Goal: Task Accomplishment & Management: Use online tool/utility

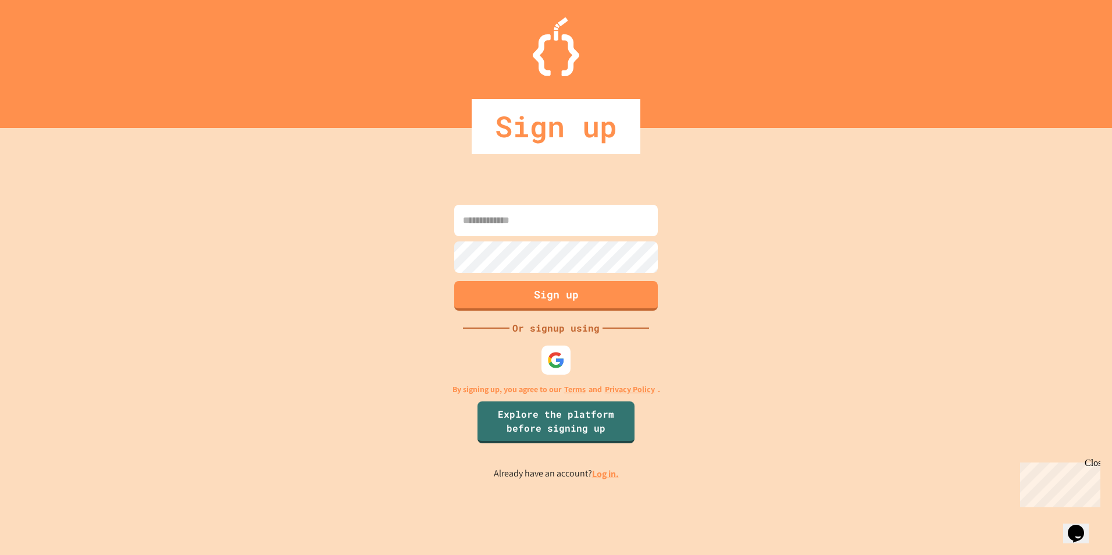
click at [538, 209] on input at bounding box center [555, 220] width 203 height 31
type input "**********"
click at [609, 288] on button "Sign up" at bounding box center [556, 294] width 208 height 30
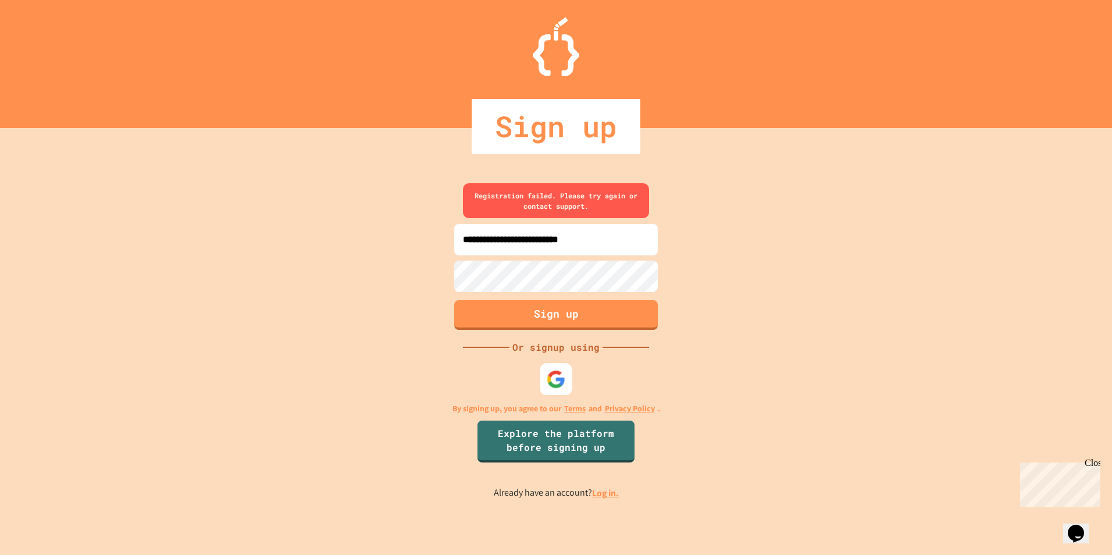
click at [569, 374] on div at bounding box center [556, 379] width 32 height 32
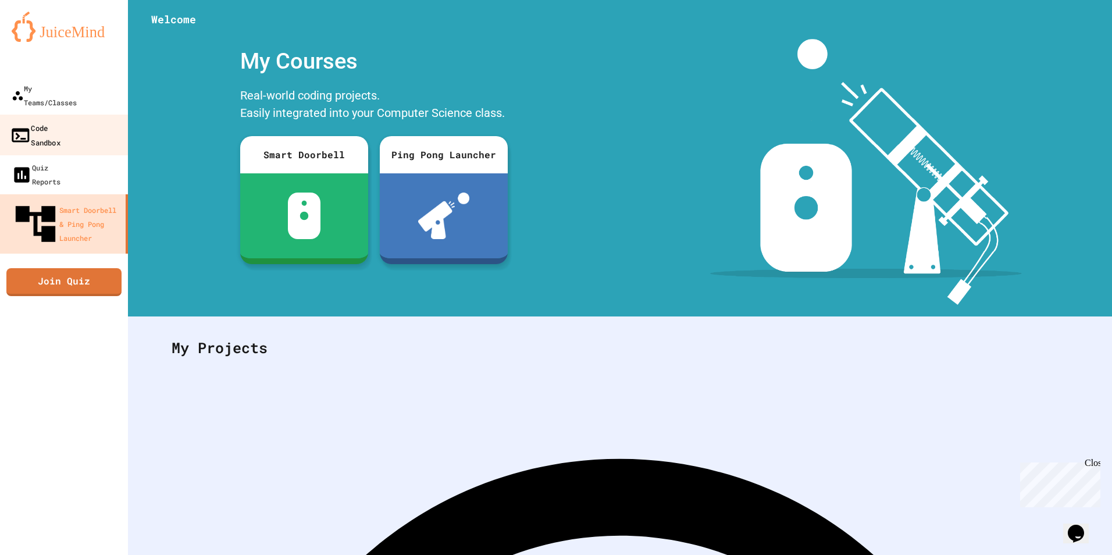
click at [93, 122] on link "Code Sandbox" at bounding box center [64, 135] width 132 height 41
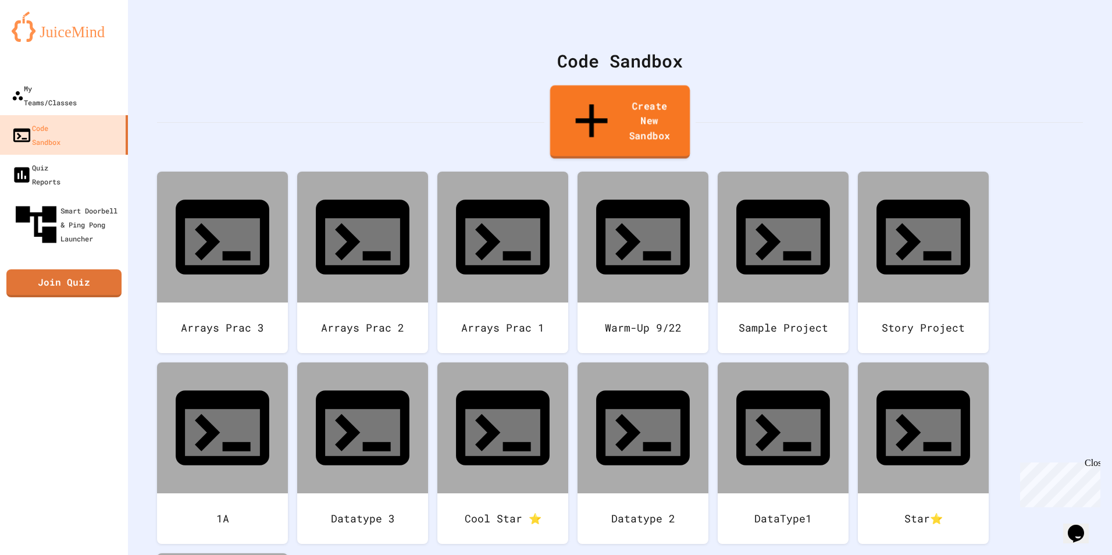
click at [622, 110] on link "Create New Sandbox" at bounding box center [620, 121] width 140 height 73
click at [633, 102] on link "Create New Sandbox" at bounding box center [620, 121] width 136 height 73
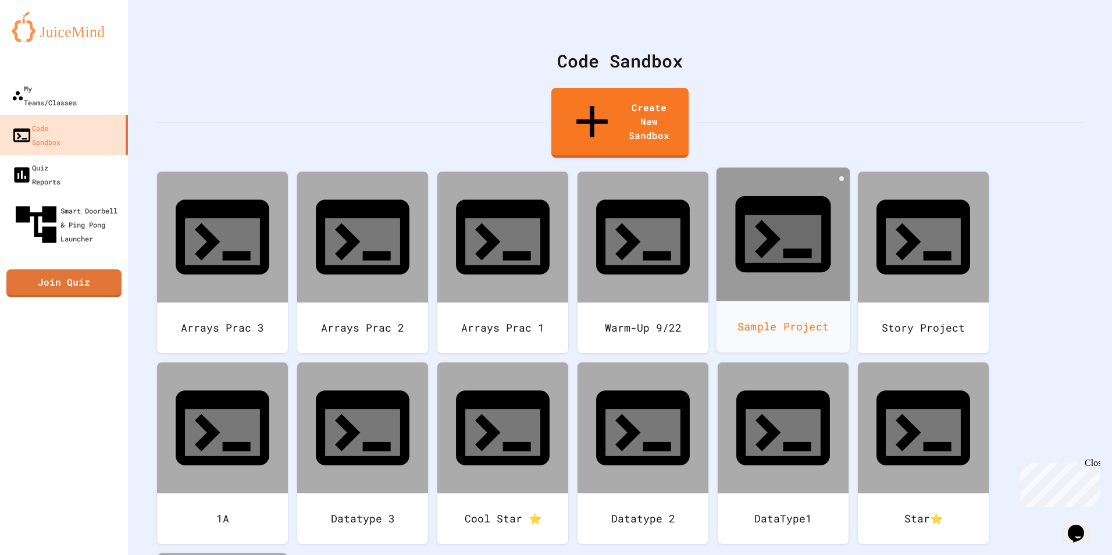
click at [785, 215] on icon at bounding box center [783, 239] width 76 height 48
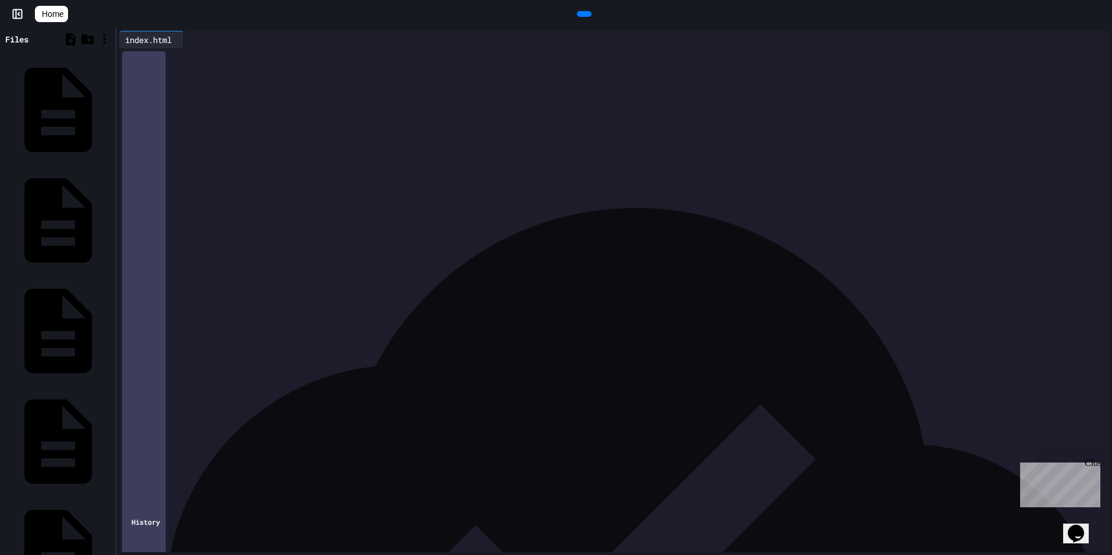
click at [60, 9] on span "Home" at bounding box center [53, 14] width 22 height 12
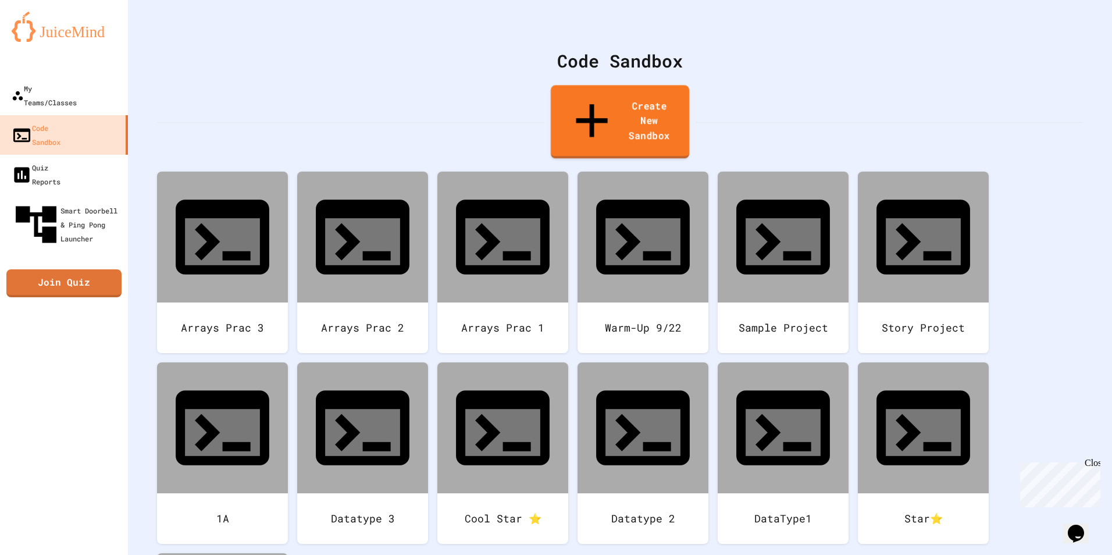
click at [613, 104] on link "Create New Sandbox" at bounding box center [620, 121] width 138 height 73
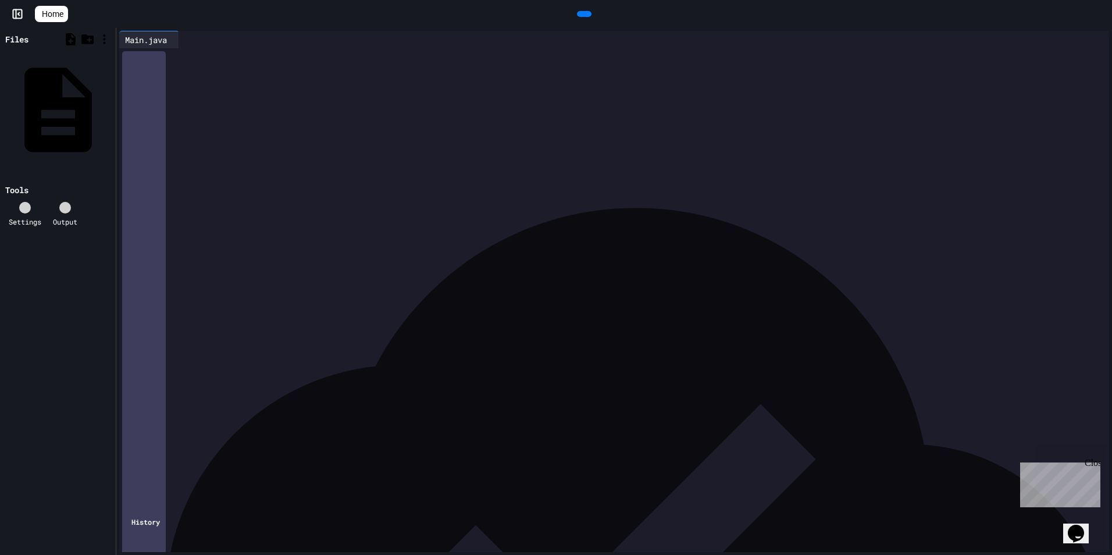
drag, startPoint x: 278, startPoint y: 141, endPoint x: 120, endPoint y: -34, distance: 236.3
click at [120, 0] on html "**********" at bounding box center [556, 277] width 1112 height 555
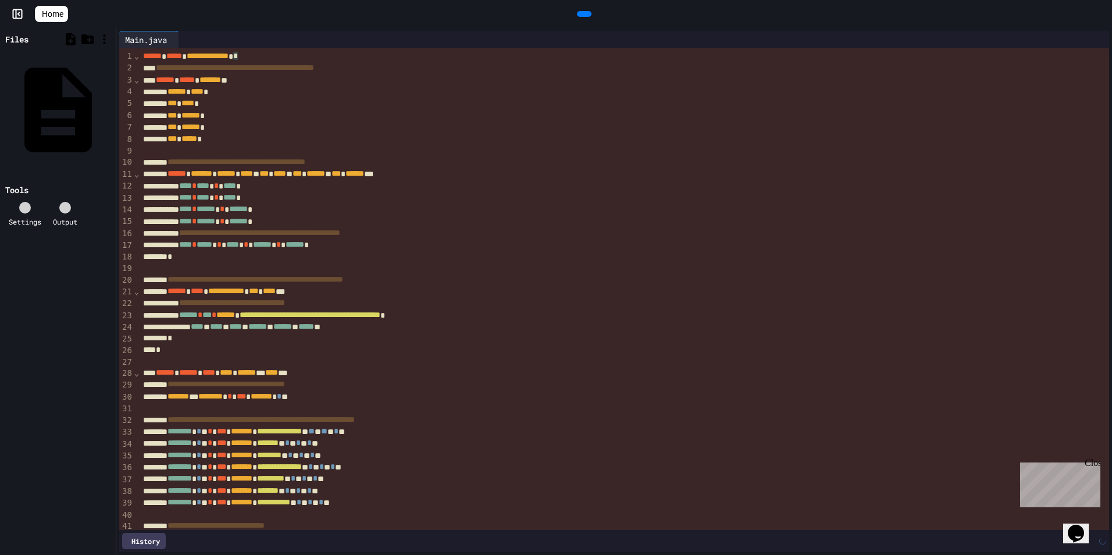
scroll to position [198, 0]
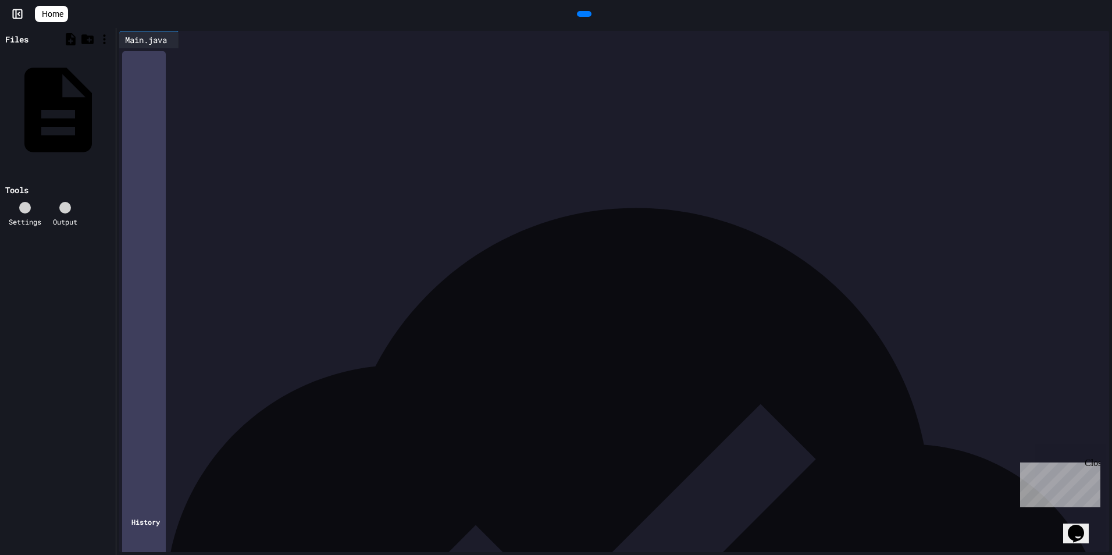
click at [591, 12] on div at bounding box center [584, 14] width 15 height 6
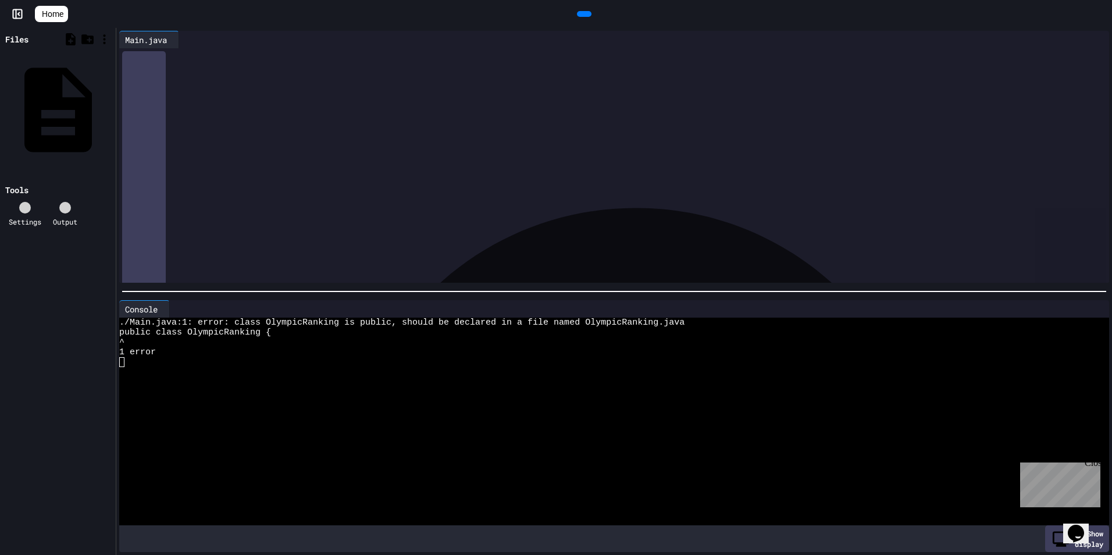
click at [243, 367] on div at bounding box center [603, 372] width 968 height 10
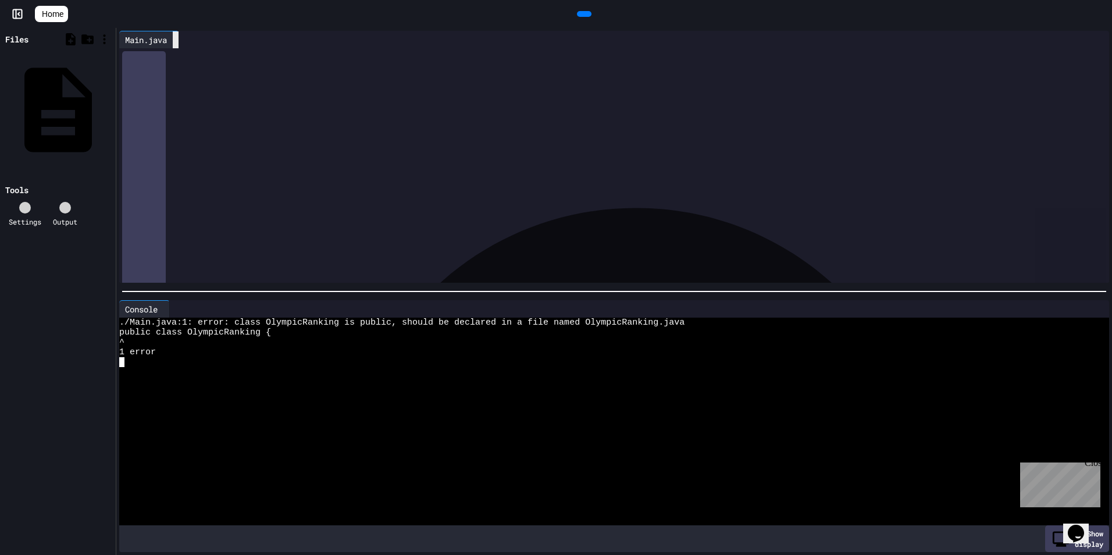
click at [178, 45] on div at bounding box center [176, 39] width 6 height 17
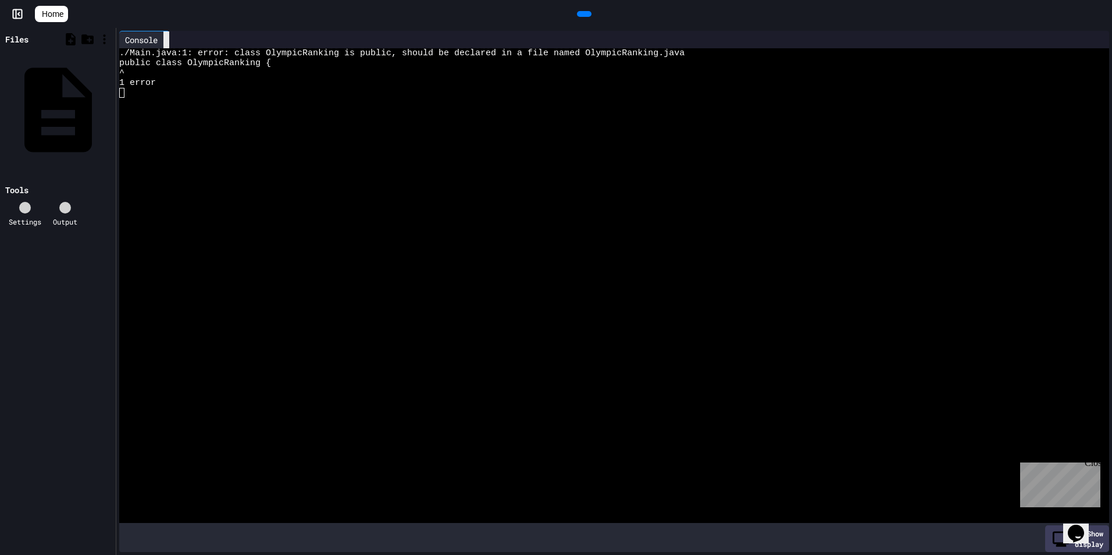
click at [171, 43] on icon at bounding box center [173, 47] width 8 height 8
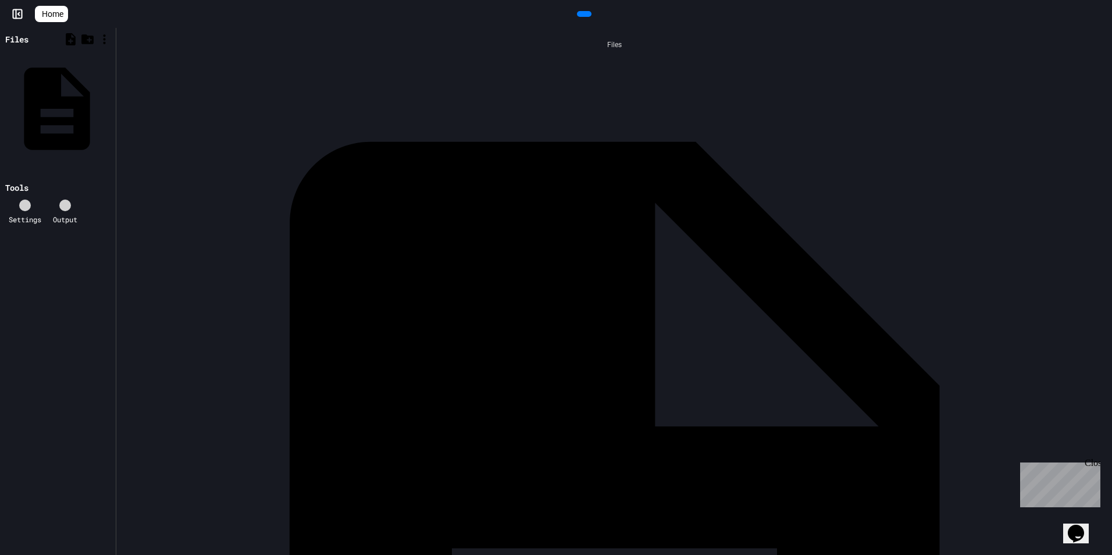
click at [109, 109] on div at bounding box center [110, 109] width 2 height 0
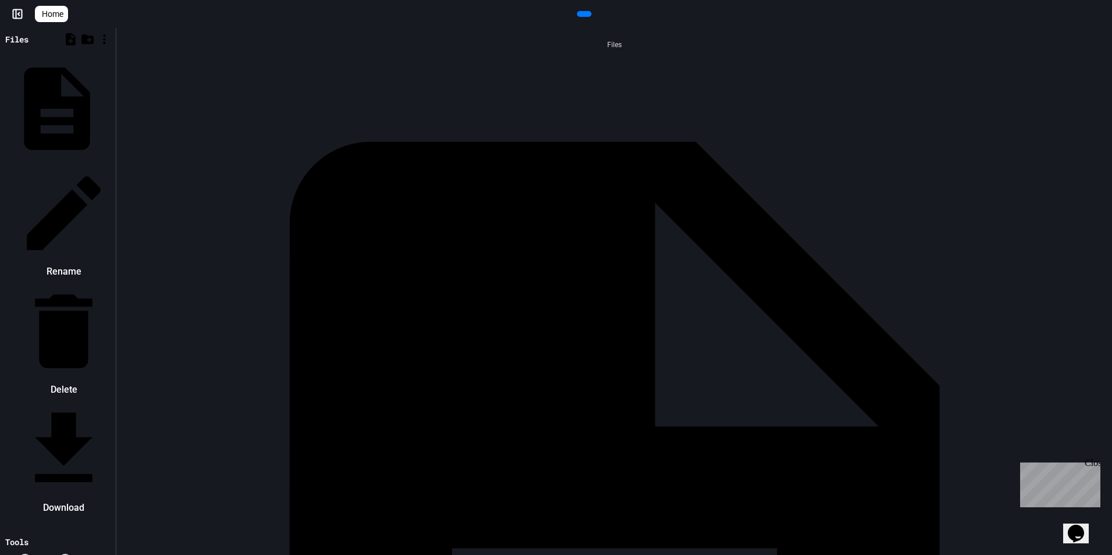
click at [113, 282] on li "Delete" at bounding box center [64, 340] width 98 height 117
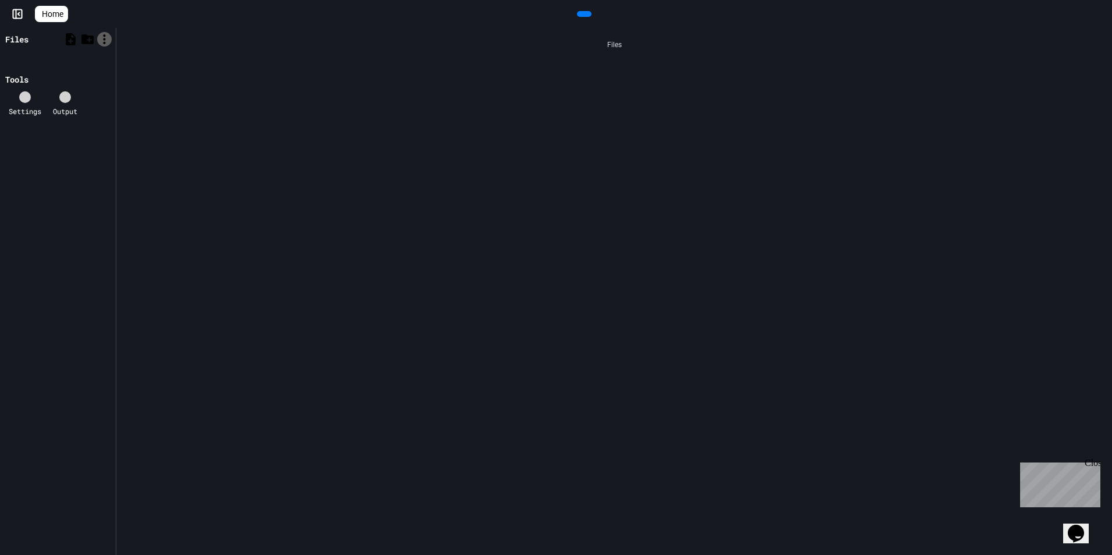
click at [106, 41] on icon at bounding box center [104, 39] width 15 height 15
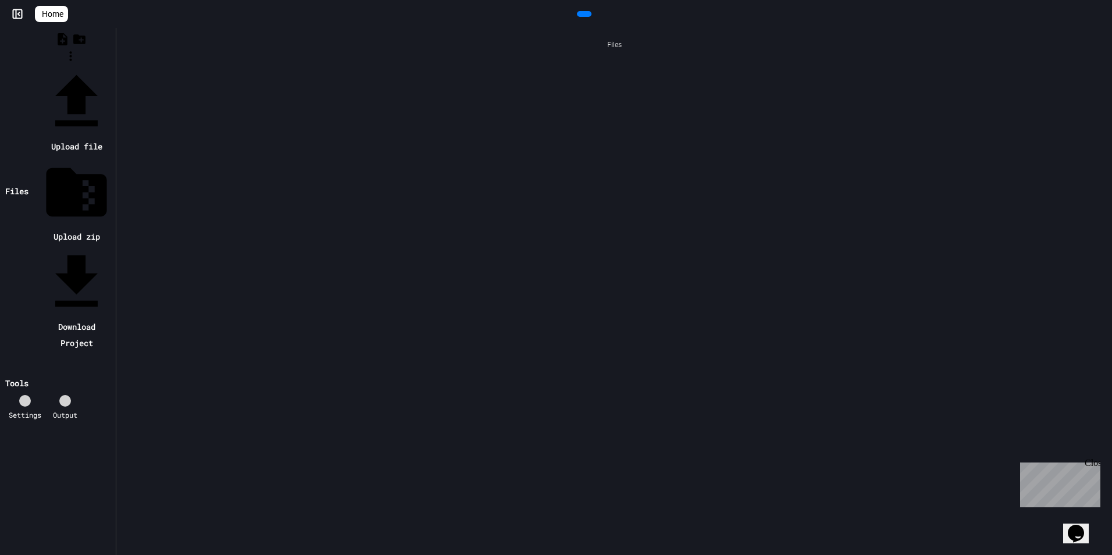
click at [75, 66] on div at bounding box center [70, 66] width 84 height 0
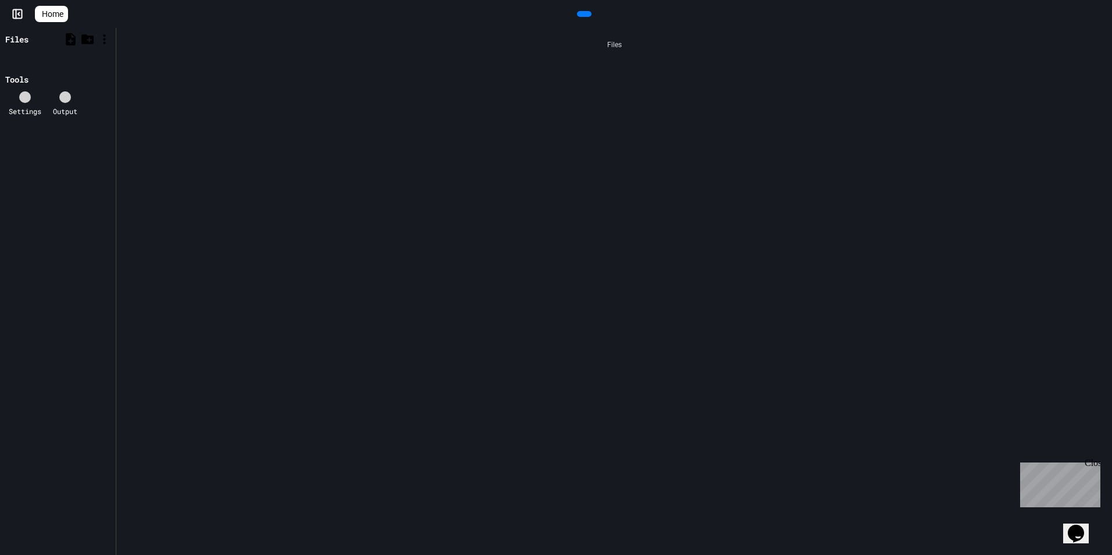
click at [75, 41] on icon at bounding box center [70, 39] width 15 height 15
click at [83, 70] on div "Files Tools Settings Output" at bounding box center [58, 291] width 116 height 527
click at [59, 17] on span "Home" at bounding box center [53, 14] width 22 height 12
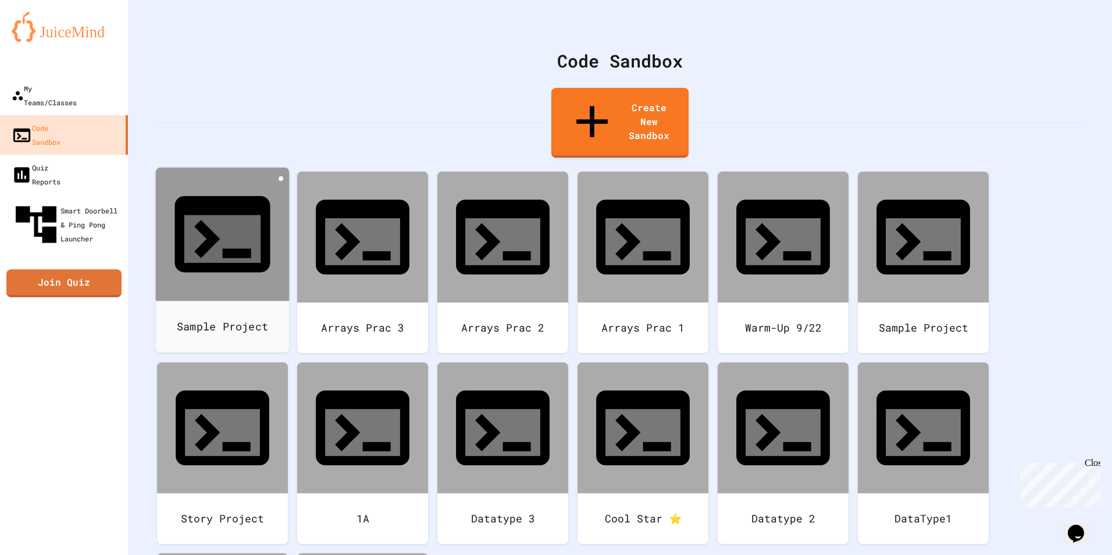
click at [281, 178] on icon at bounding box center [281, 178] width 0 height 0
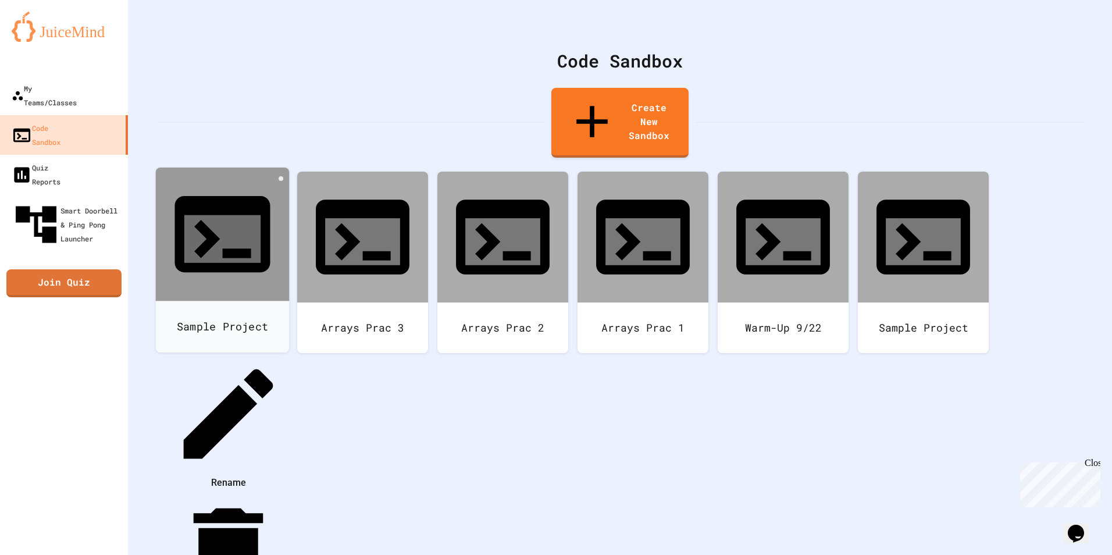
click at [288, 493] on li "Delete" at bounding box center [228, 562] width 119 height 138
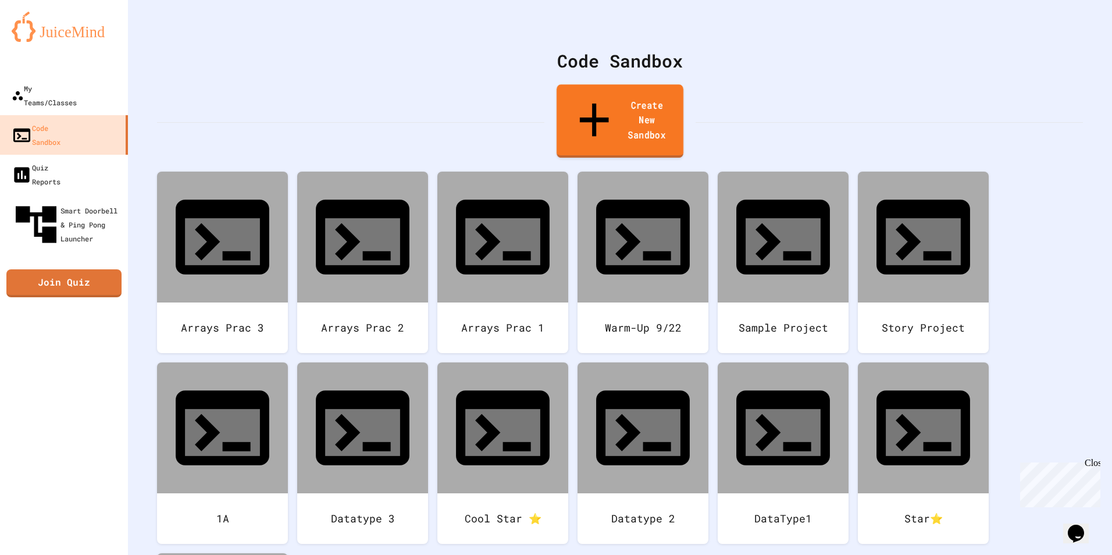
click at [620, 108] on link "Create New Sandbox" at bounding box center [619, 120] width 127 height 73
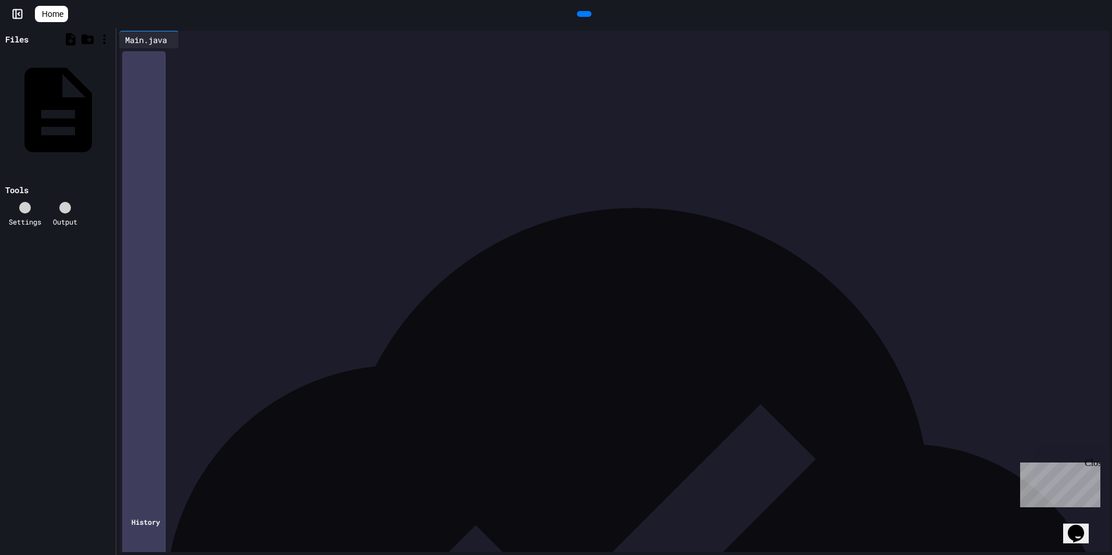
drag, startPoint x: 352, startPoint y: 83, endPoint x: 175, endPoint y: 83, distance: 177.3
click at [175, 83] on div "**********" at bounding box center [614, 80] width 955 height 12
click at [591, 12] on div at bounding box center [584, 14] width 15 height 6
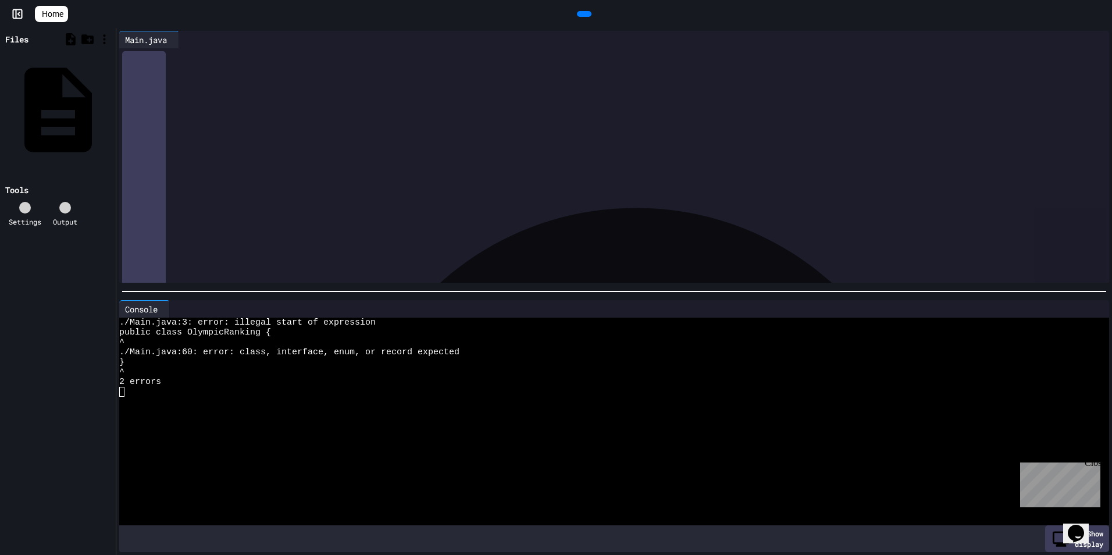
scroll to position [0, 0]
drag, startPoint x: 312, startPoint y: 82, endPoint x: 287, endPoint y: 84, distance: 25.1
click at [284, 84] on div "**********" at bounding box center [612, 80] width 944 height 12
click at [253, 84] on span "**********" at bounding box center [232, 80] width 42 height 8
click at [138, 59] on div "⌄" at bounding box center [137, 57] width 6 height 12
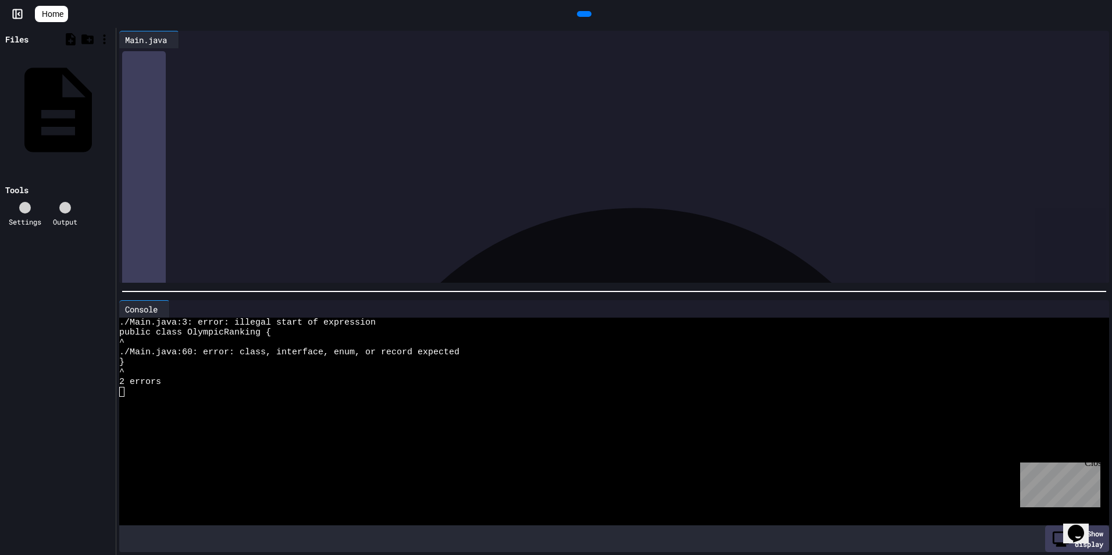
drag, startPoint x: 140, startPoint y: 57, endPoint x: 306, endPoint y: 336, distance: 324.8
click at [305, 341] on div "Main.java Selection deleted 99 1 › › ****** ***** **** * * * History Console WW…" at bounding box center [613, 291] width 995 height 527
click at [582, 14] on icon at bounding box center [582, 14] width 0 height 0
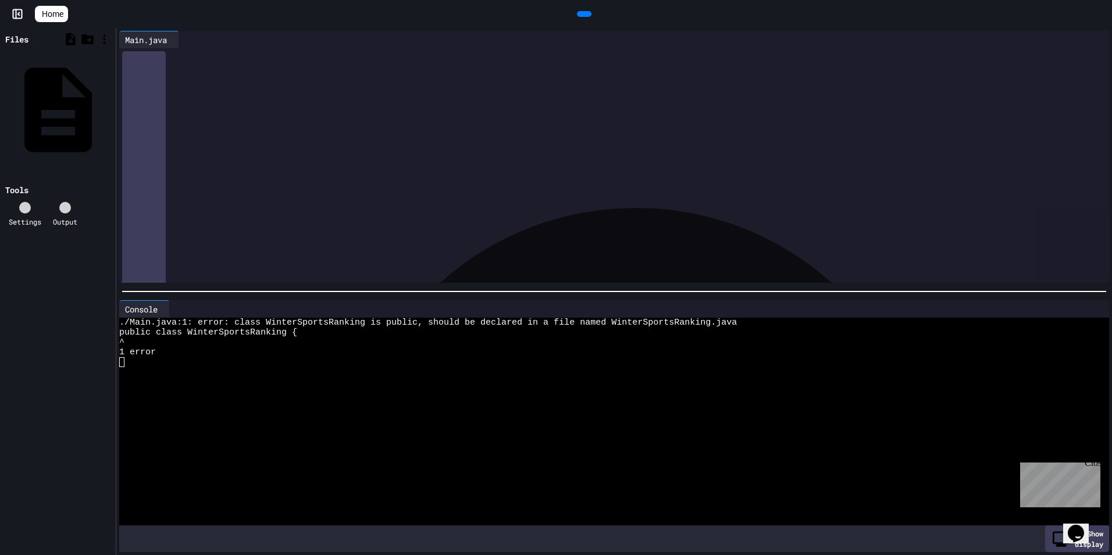
scroll to position [0, 0]
click at [176, 55] on span "*****" at bounding box center [174, 56] width 16 height 8
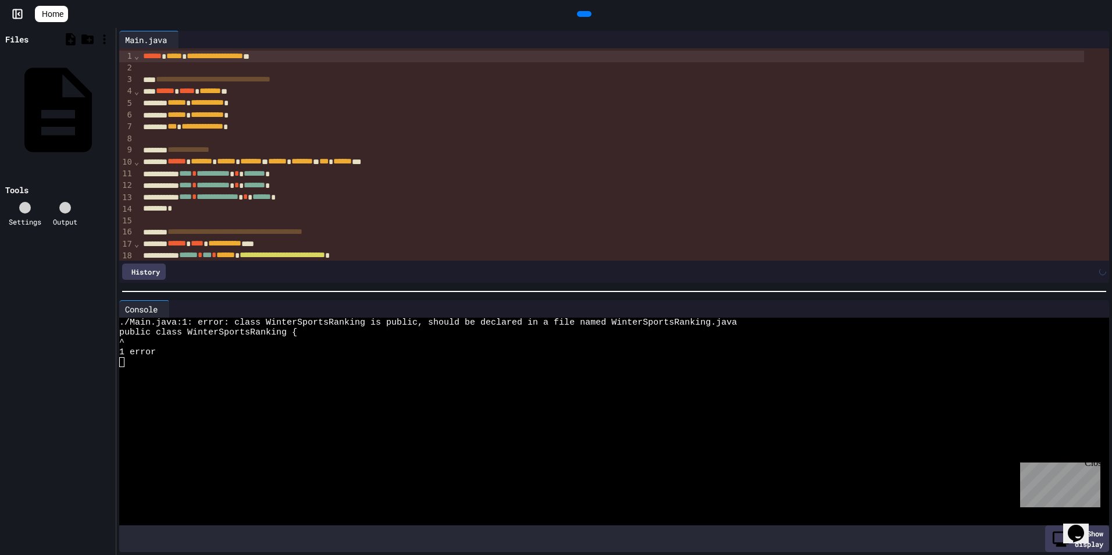
click at [591, 17] on div at bounding box center [584, 14] width 15 height 6
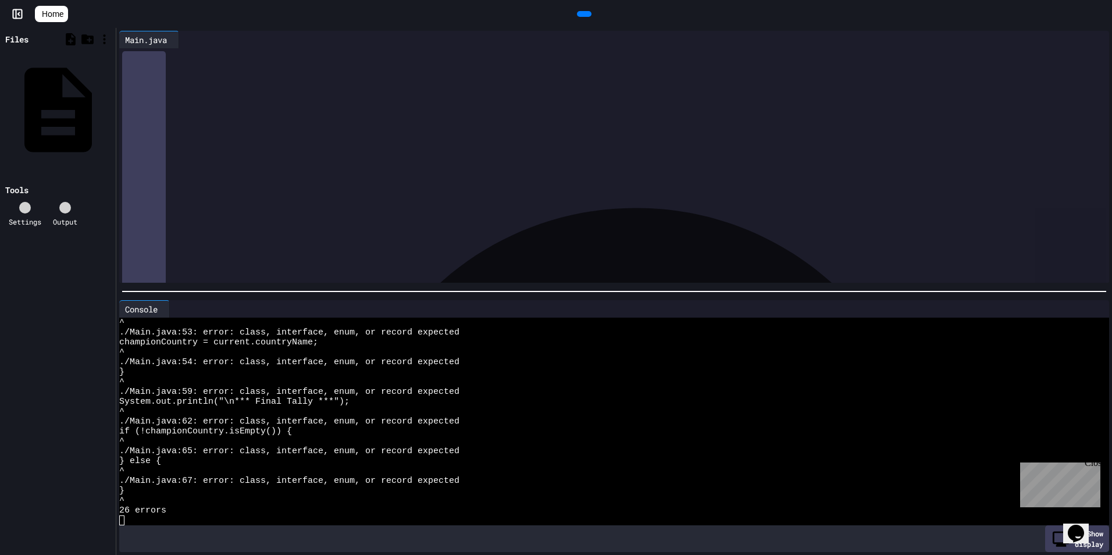
scroll to position [58, 0]
click at [180, 151] on div "*" at bounding box center [612, 151] width 944 height 12
click at [137, 554] on div at bounding box center [556, 556] width 1112 height 0
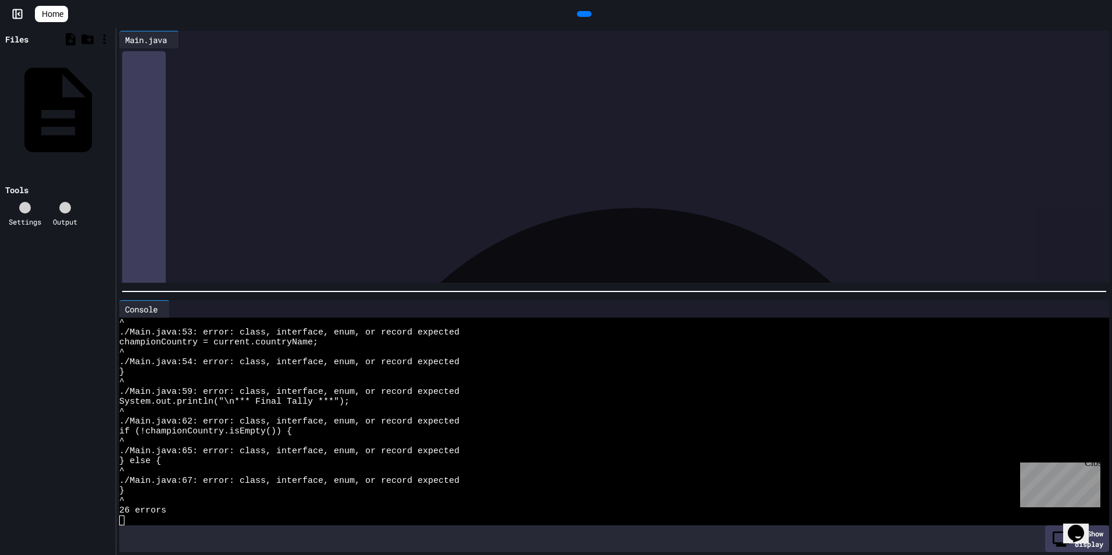
drag, startPoint x: 141, startPoint y: 59, endPoint x: 374, endPoint y: 444, distance: 449.6
click at [382, 451] on div "**********" at bounding box center [613, 291] width 995 height 527
click at [201, 65] on div at bounding box center [623, 56] width 972 height 16
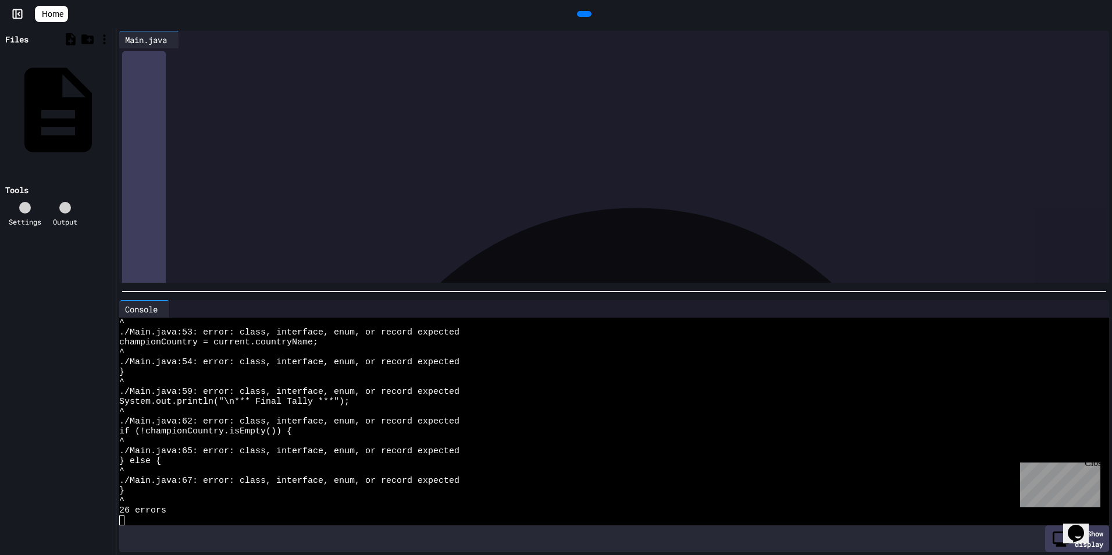
click at [582, 14] on icon at bounding box center [582, 14] width 0 height 0
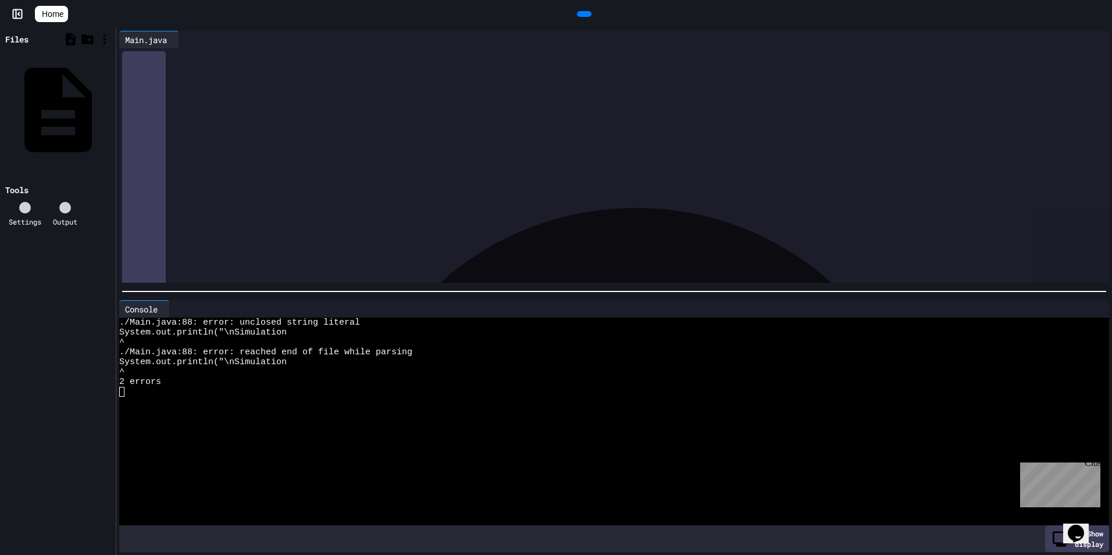
scroll to position [838, 0]
drag, startPoint x: 141, startPoint y: 51, endPoint x: 365, endPoint y: 548, distance: 545.6
click at [365, 549] on div "**********" at bounding box center [613, 291] width 995 height 527
click at [582, 14] on icon at bounding box center [582, 14] width 0 height 0
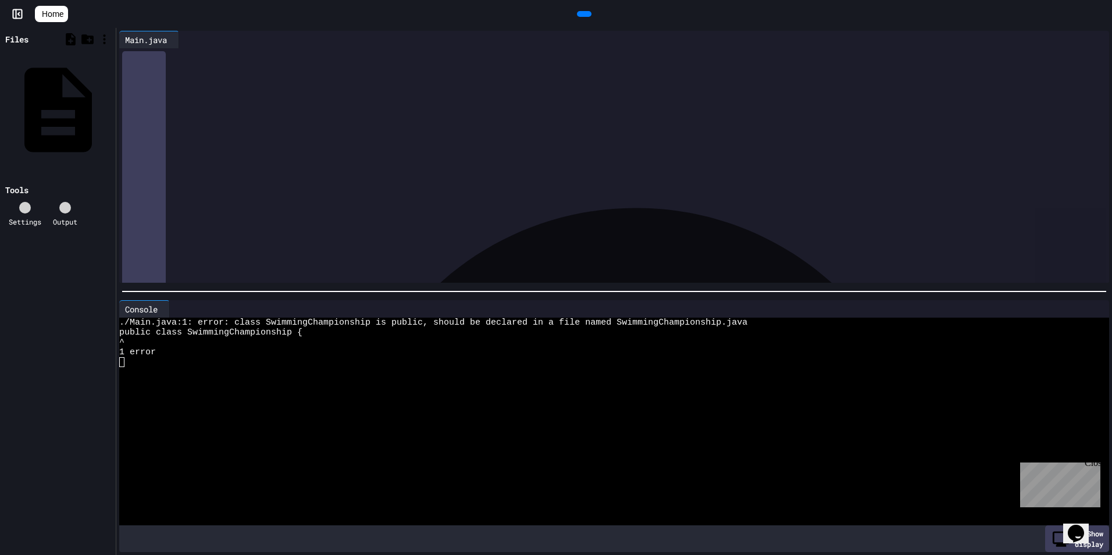
click at [445, 369] on div at bounding box center [603, 372] width 968 height 10
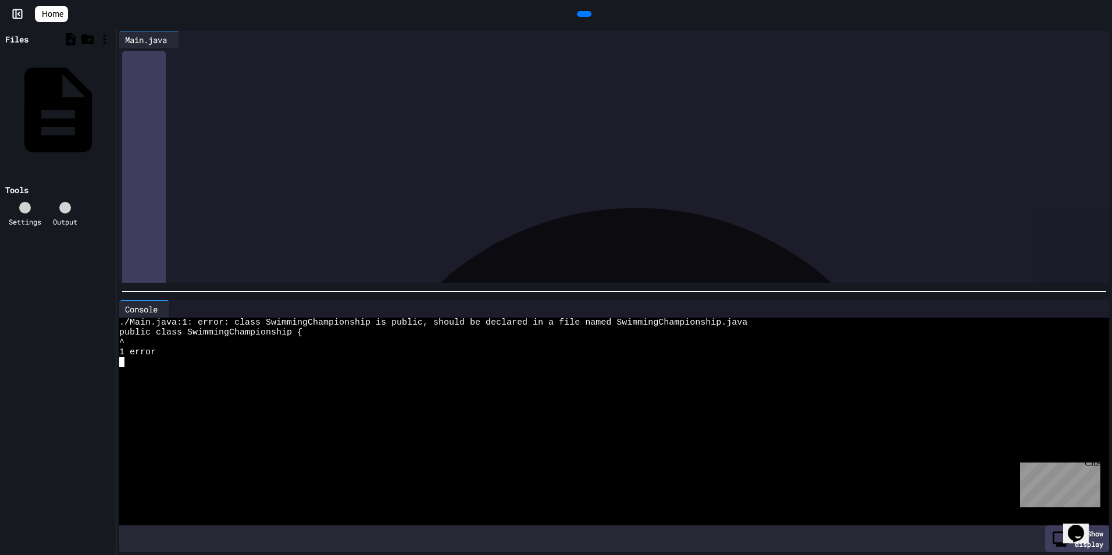
click at [403, 338] on div "^" at bounding box center [603, 342] width 968 height 10
click at [426, 341] on div "^" at bounding box center [603, 342] width 968 height 10
drag, startPoint x: 140, startPoint y: 59, endPoint x: 480, endPoint y: 584, distance: 625.2
click at [480, 554] on html "**********" at bounding box center [556, 277] width 1112 height 555
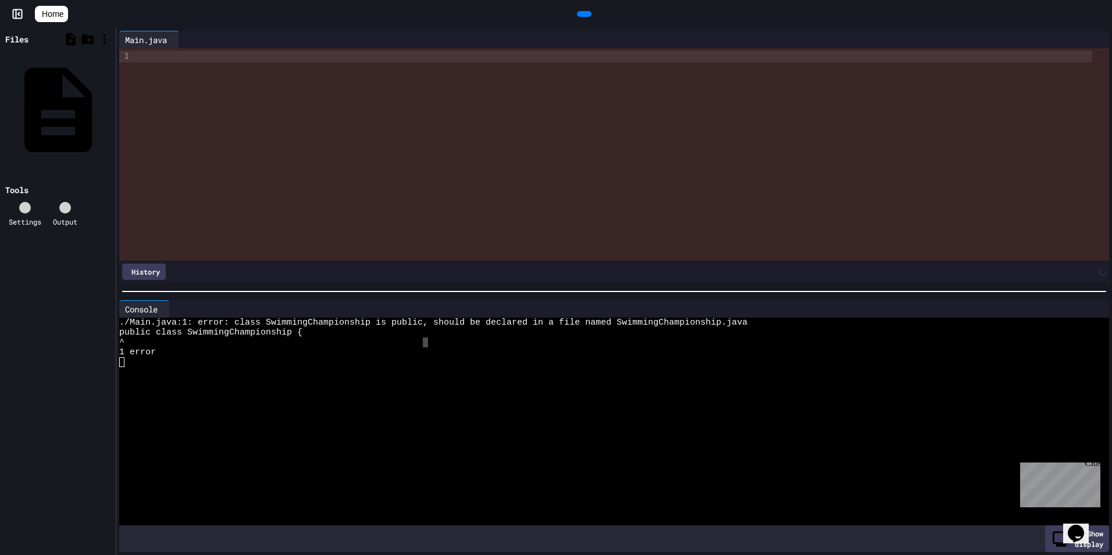
scroll to position [695, 0]
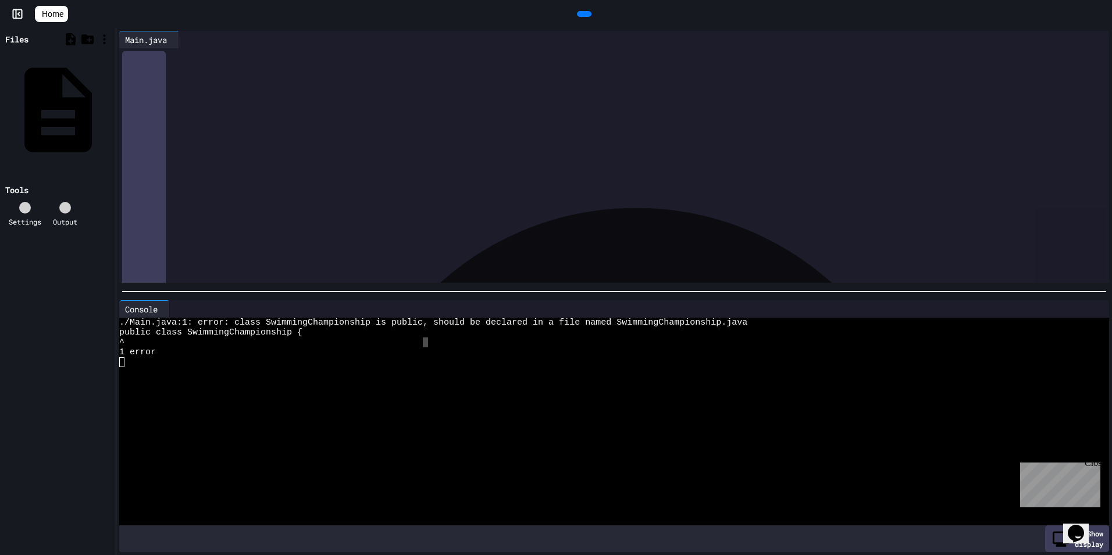
click at [589, 16] on div at bounding box center [584, 14] width 15 height 6
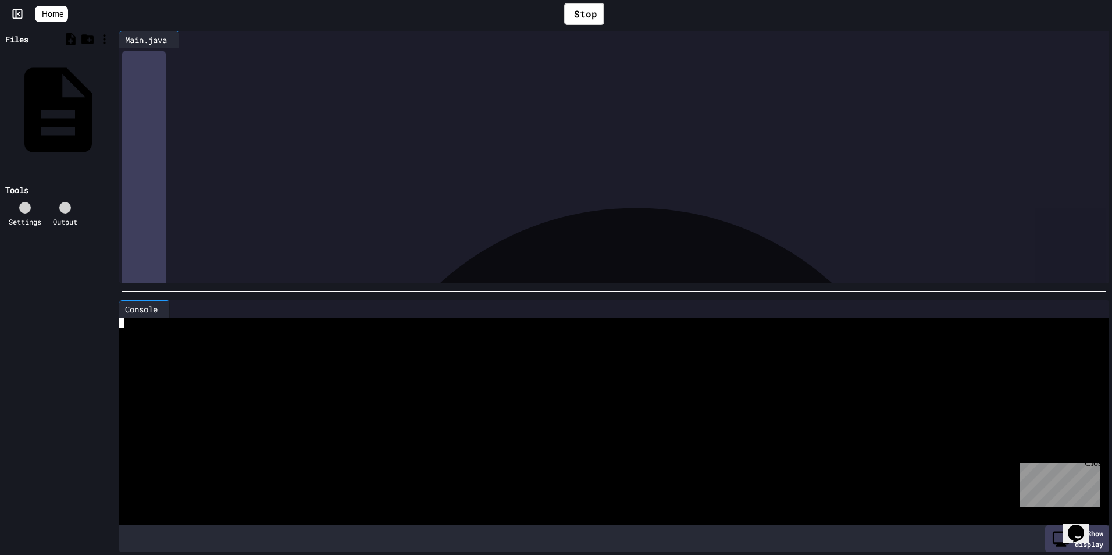
click at [409, 357] on div at bounding box center [603, 362] width 968 height 10
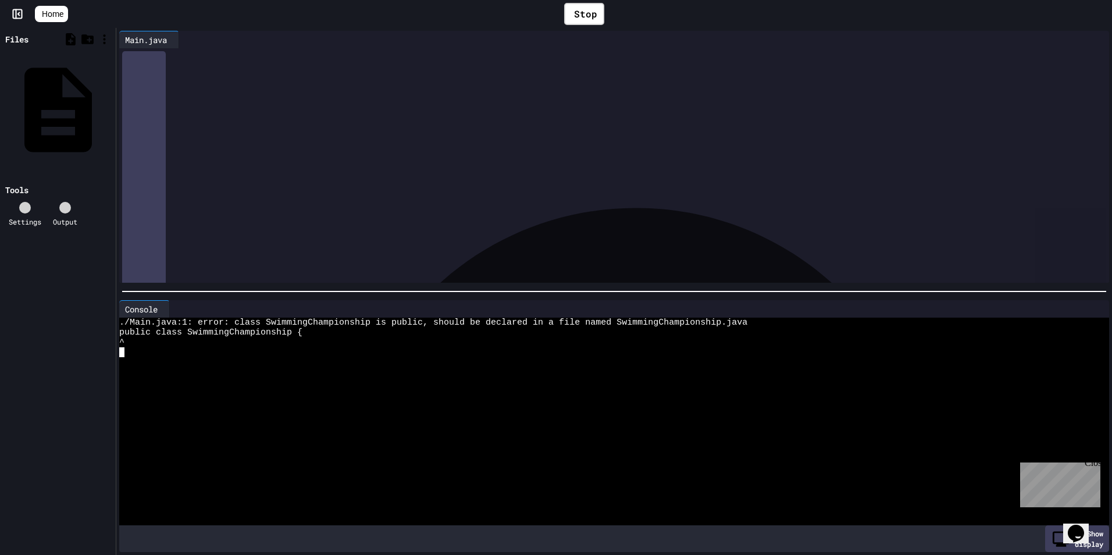
click at [409, 357] on div at bounding box center [603, 362] width 968 height 10
drag, startPoint x: 409, startPoint y: 355, endPoint x: 403, endPoint y: 332, distance: 23.4
click at [408, 348] on div "./Main.java:1: error: class SwimmingChampionship is public, should be declared …" at bounding box center [603, 421] width 968 height 208
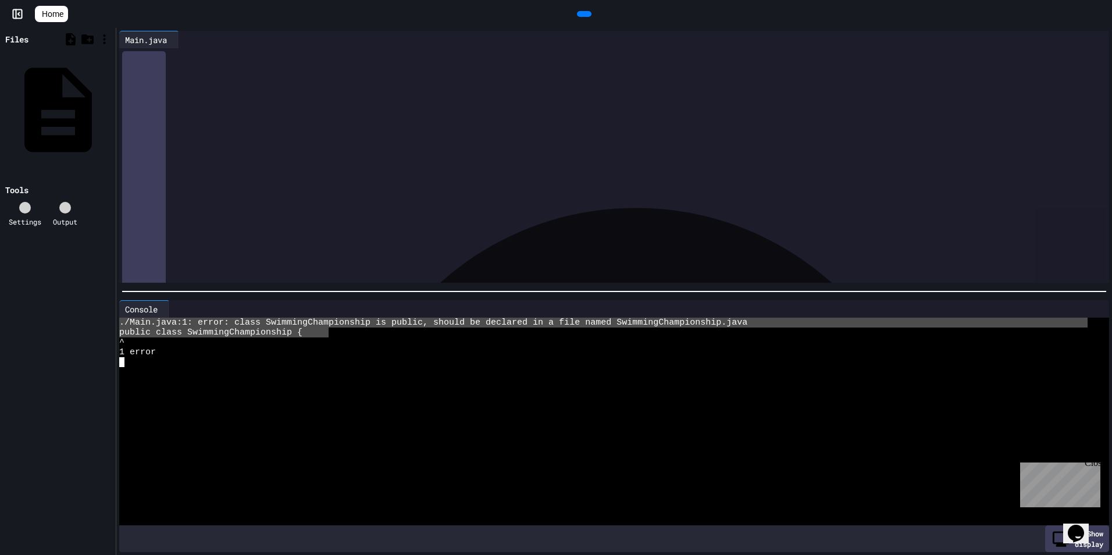
drag, startPoint x: 328, startPoint y: 330, endPoint x: 123, endPoint y: 300, distance: 207.9
click at [123, 300] on div "Console WWWWWWWWWWWWWWWWWWWWWWWWWWWWWWWW ./Main.java:1: error: class SwimmingCh…" at bounding box center [613, 426] width 989 height 252
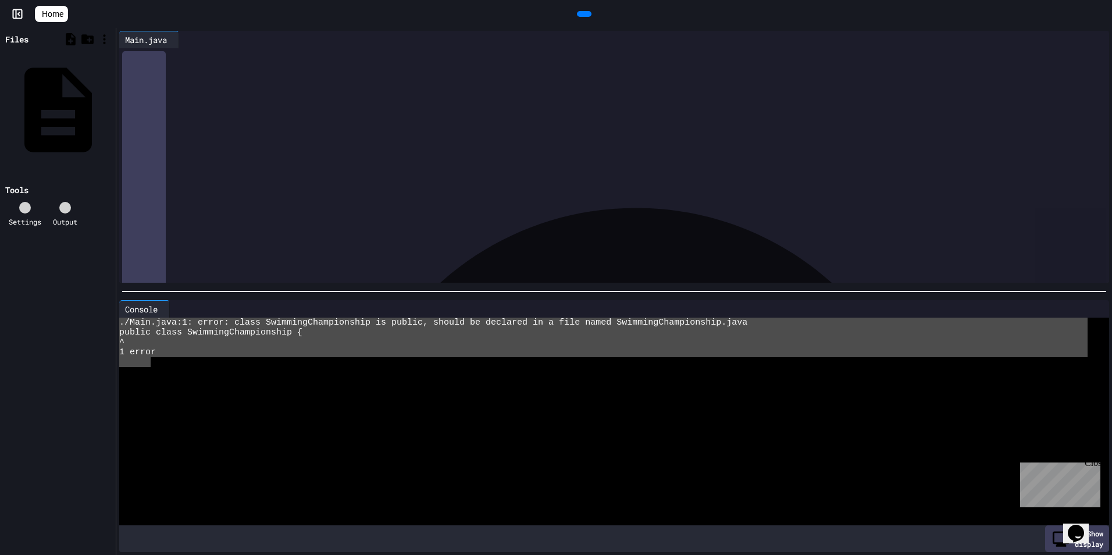
drag, startPoint x: 153, startPoint y: 363, endPoint x: 88, endPoint y: 288, distance: 99.8
click at [88, 288] on div "**********" at bounding box center [556, 291] width 1112 height 527
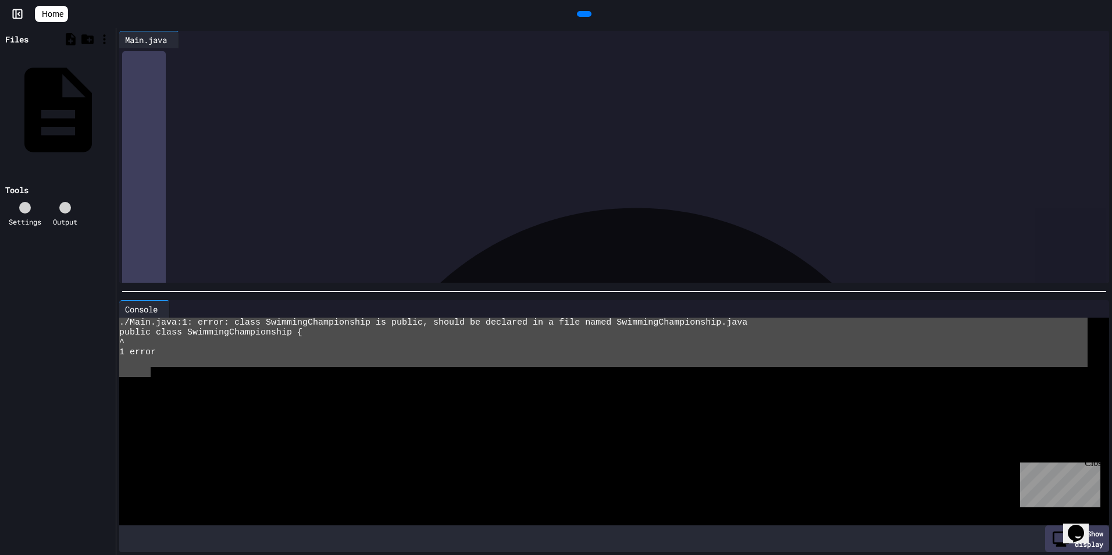
drag, startPoint x: 152, startPoint y: 368, endPoint x: 109, endPoint y: 313, distance: 69.5
click at [109, 313] on div "**********" at bounding box center [556, 291] width 1112 height 527
drag, startPoint x: 223, startPoint y: 235, endPoint x: 49, endPoint y: -43, distance: 328.0
click at [49, 0] on html "**********" at bounding box center [556, 277] width 1112 height 555
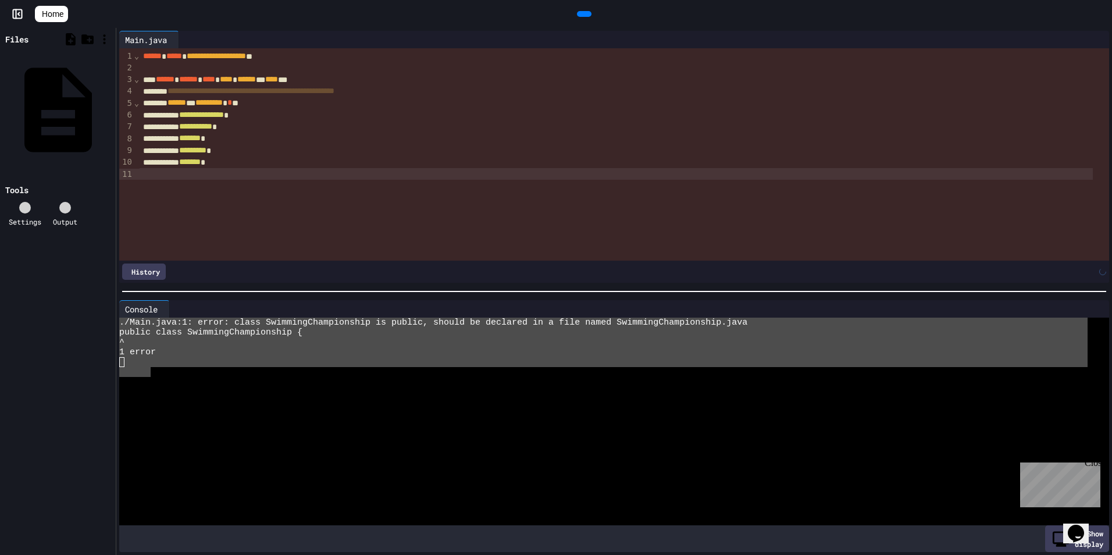
scroll to position [0, 0]
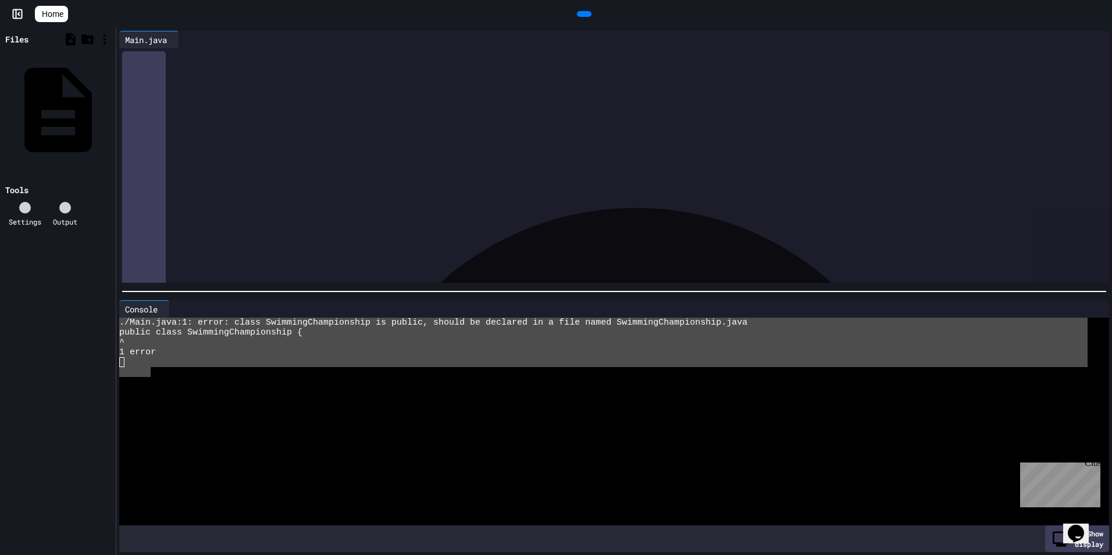
drag, startPoint x: 295, startPoint y: 174, endPoint x: -2, endPoint y: -43, distance: 368.3
click at [0, 0] on html "**********" at bounding box center [556, 277] width 1112 height 555
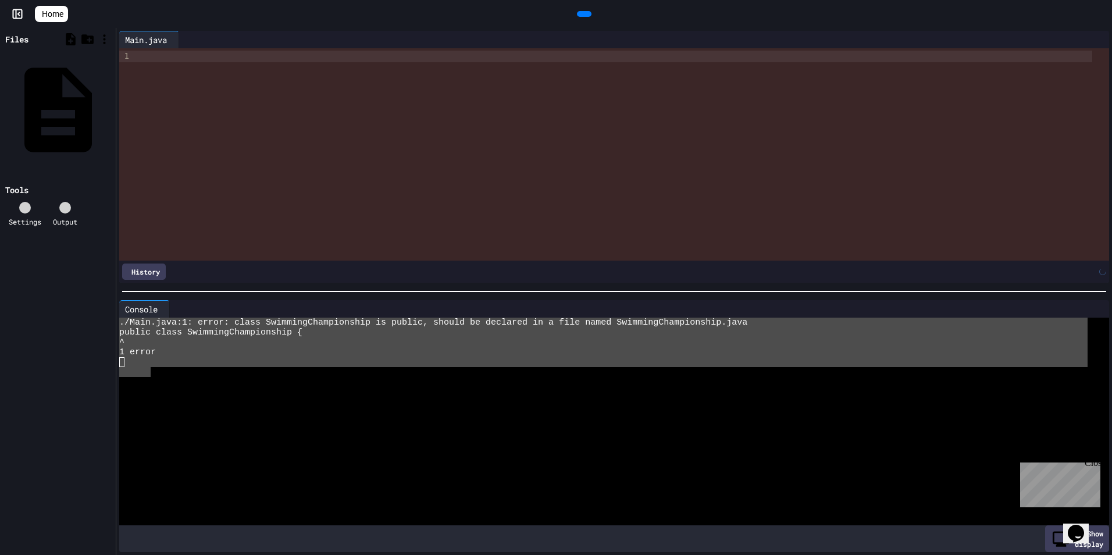
scroll to position [613, 0]
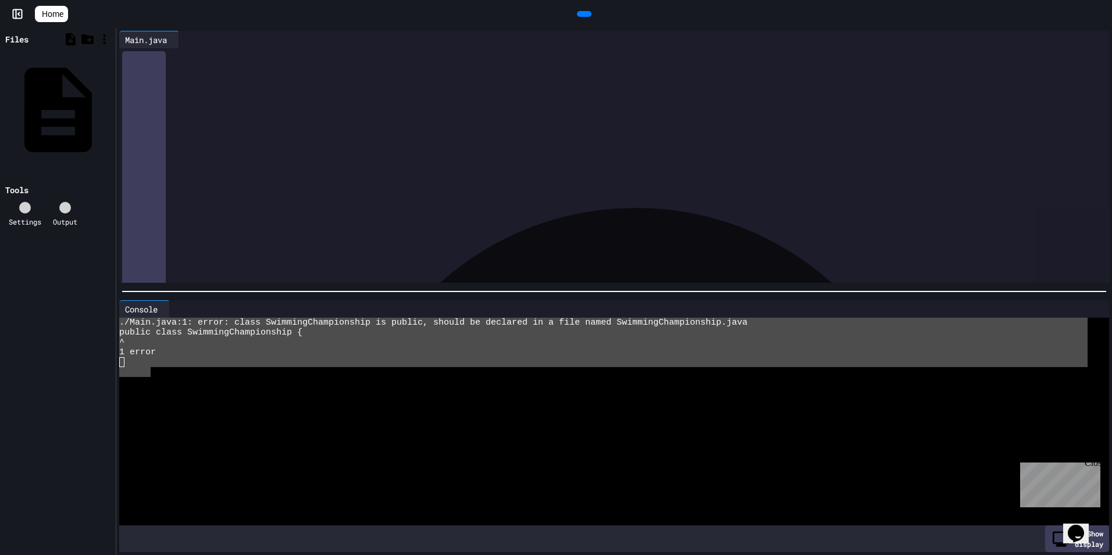
click at [591, 14] on div at bounding box center [584, 14] width 15 height 6
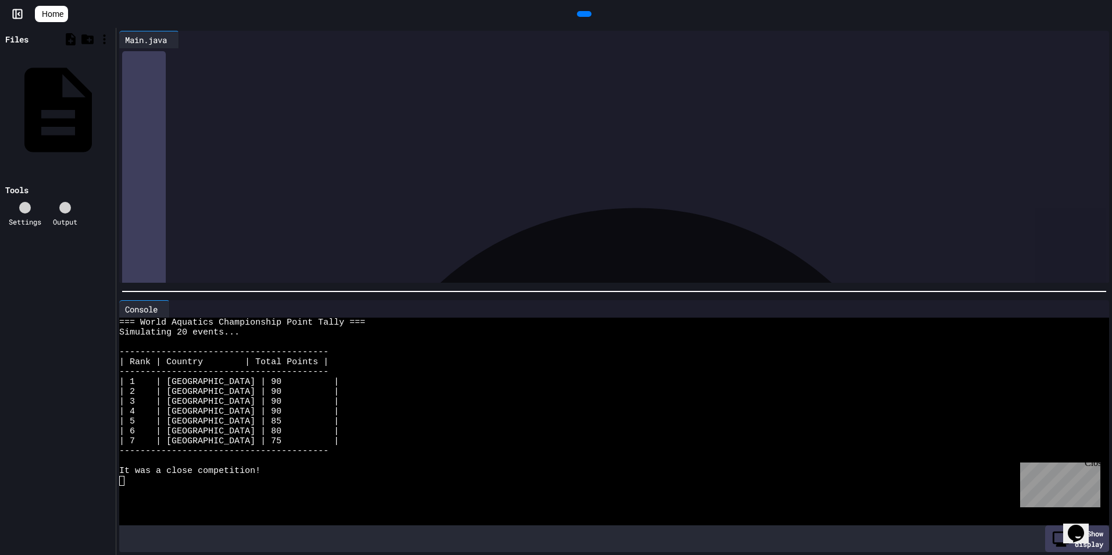
scroll to position [0, 0]
drag, startPoint x: 136, startPoint y: 56, endPoint x: 141, endPoint y: 61, distance: 6.6
click at [141, 48] on div "**********" at bounding box center [613, 48] width 989 height 0
drag, startPoint x: 141, startPoint y: 60, endPoint x: 338, endPoint y: 356, distance: 355.8
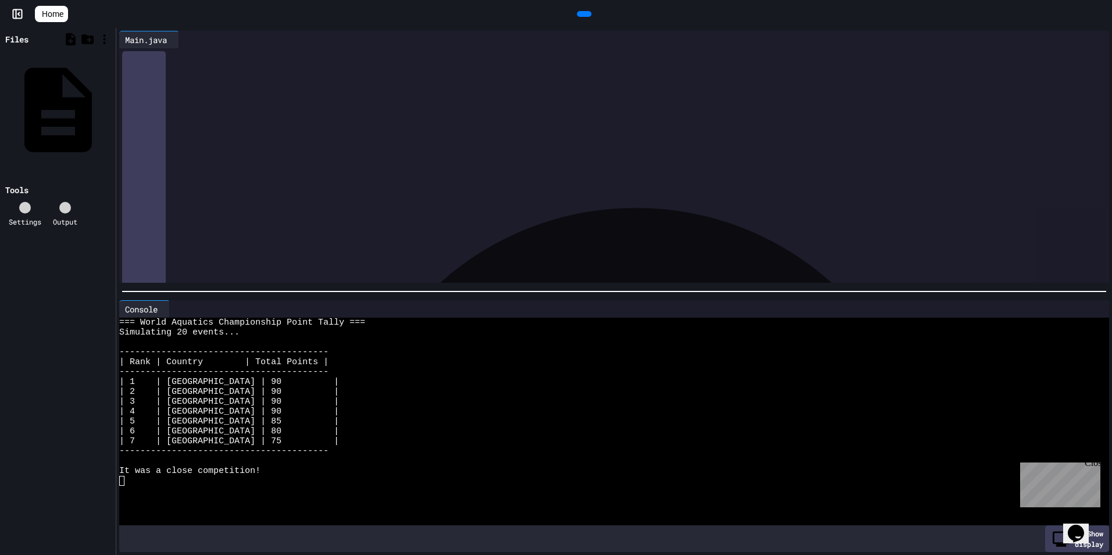
click at [338, 362] on div "**********" at bounding box center [613, 291] width 995 height 527
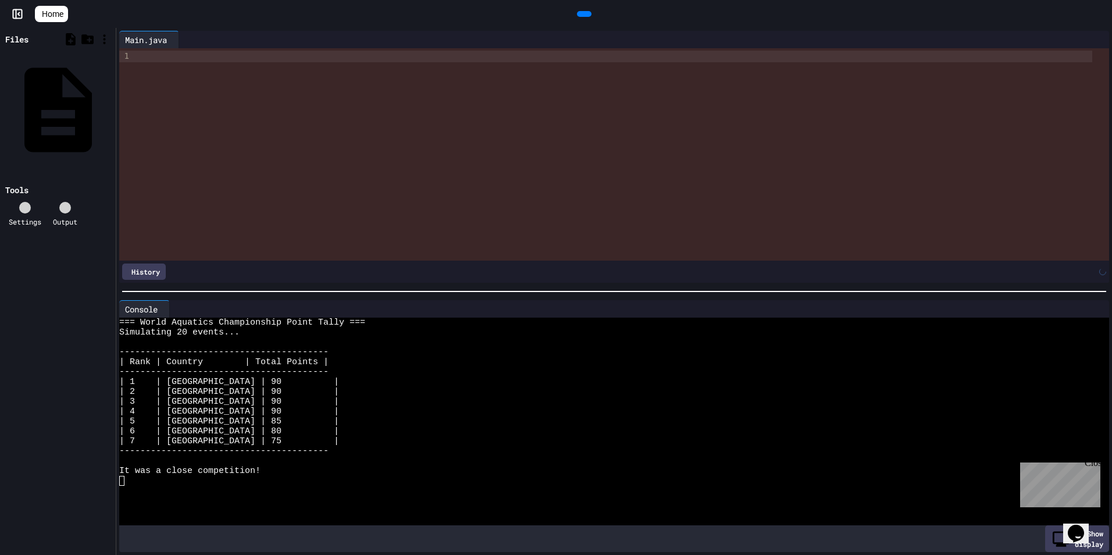
scroll to position [0, 0]
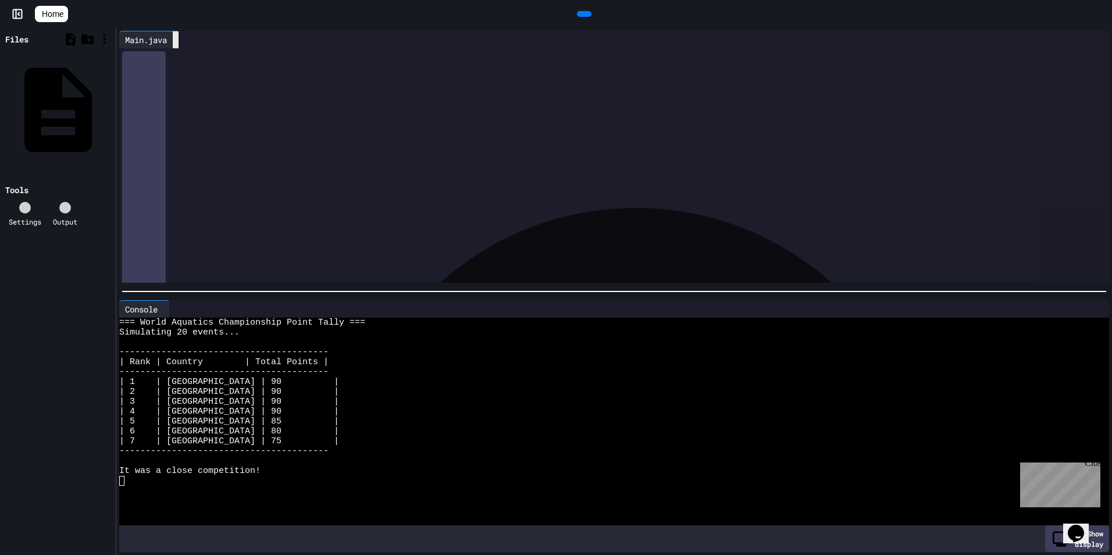
click at [176, 40] on icon at bounding box center [176, 40] width 0 height 0
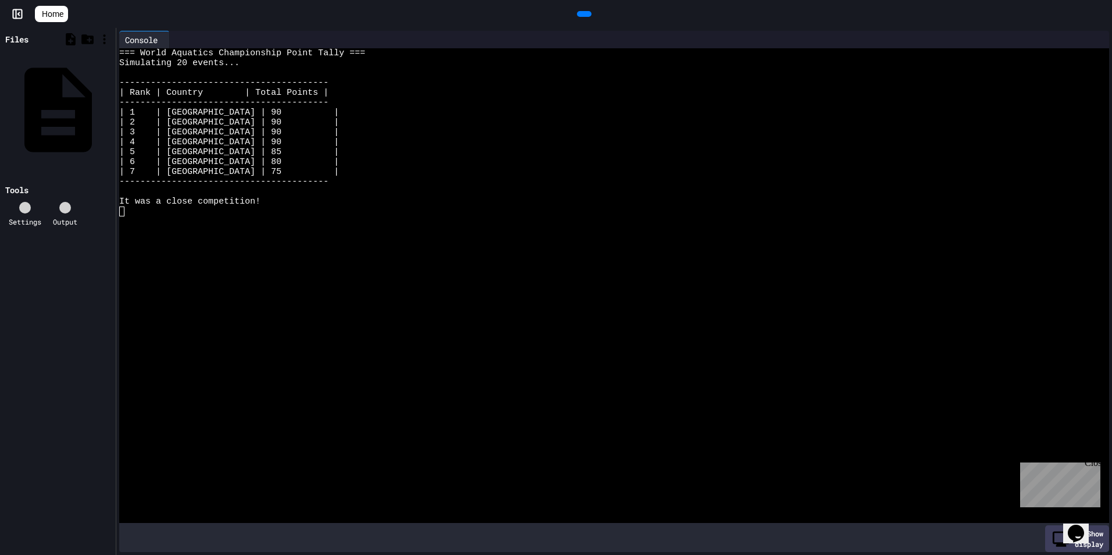
click at [62, 13] on span "Home" at bounding box center [53, 14] width 22 height 12
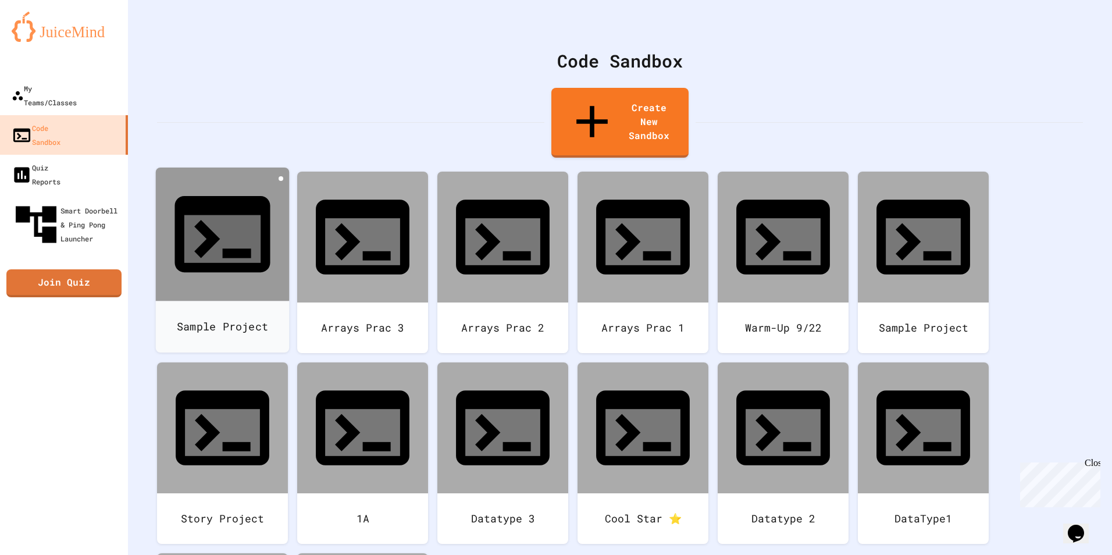
click at [281, 178] on icon at bounding box center [281, 178] width 0 height 0
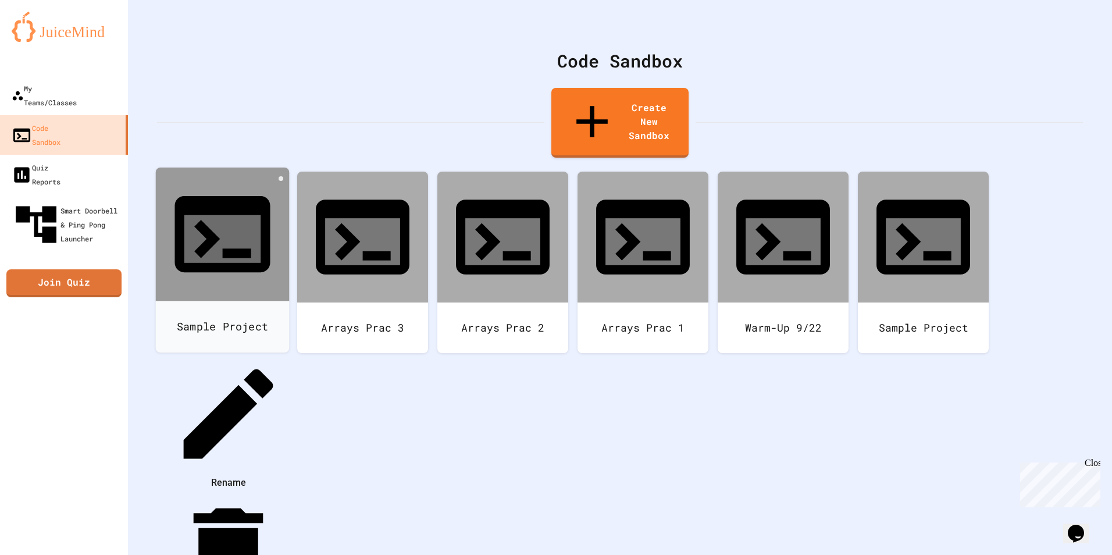
click at [288, 493] on li "Delete" at bounding box center [228, 562] width 119 height 138
